Goal: Find specific page/section: Find specific page/section

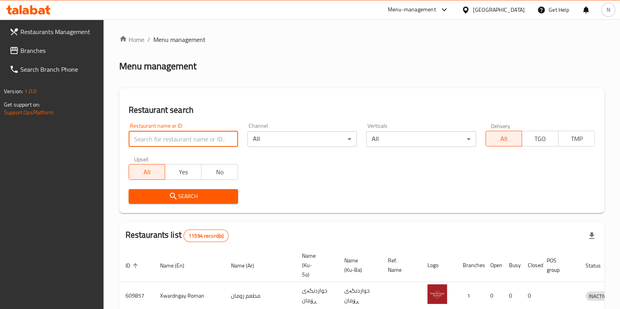
click at [227, 136] on input "search" at bounding box center [183, 139] width 109 height 16
paste input "700712"
type input "700712"
click at [213, 189] on button "Search" at bounding box center [183, 196] width 109 height 15
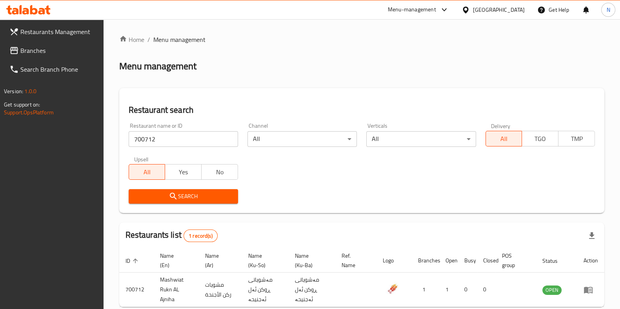
scroll to position [40, 0]
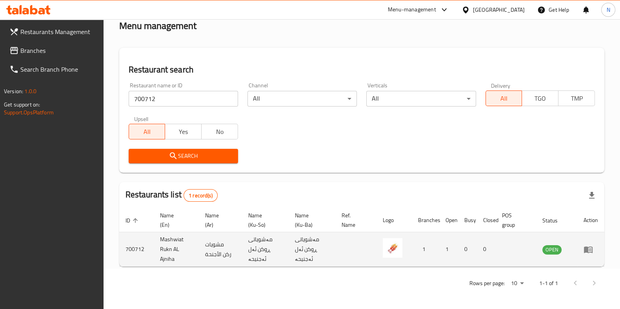
click at [586, 250] on icon "enhanced table" at bounding box center [588, 250] width 9 height 7
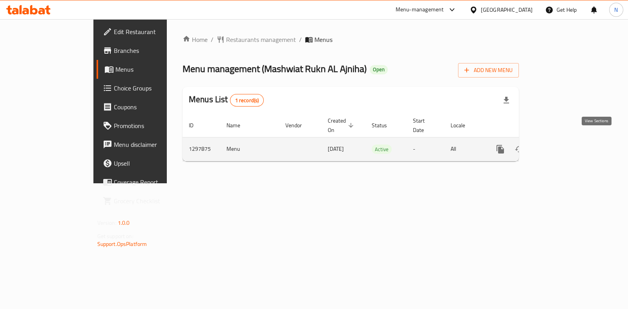
click at [566, 144] on link "enhanced table" at bounding box center [556, 149] width 19 height 19
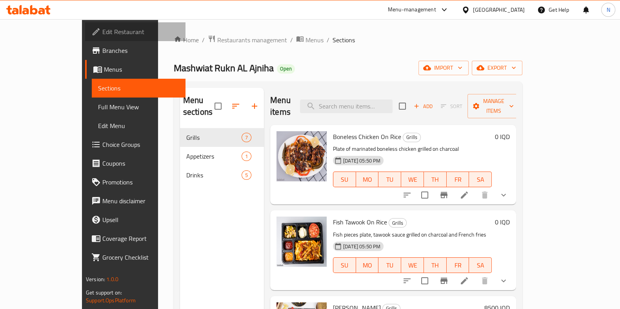
click at [85, 39] on link "Edit Restaurant" at bounding box center [135, 31] width 100 height 19
